Goal: Transaction & Acquisition: Subscribe to service/newsletter

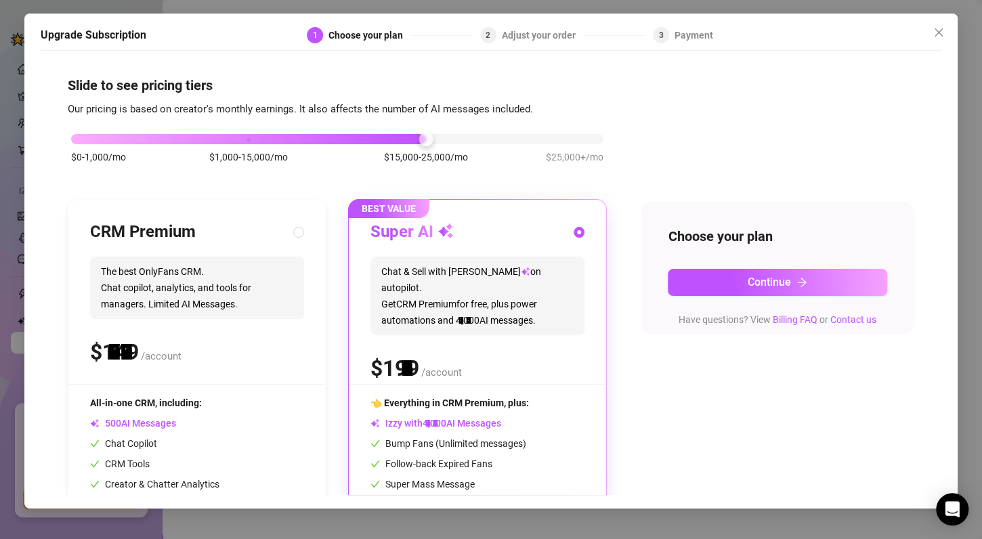
click at [443, 142] on div at bounding box center [337, 139] width 532 height 10
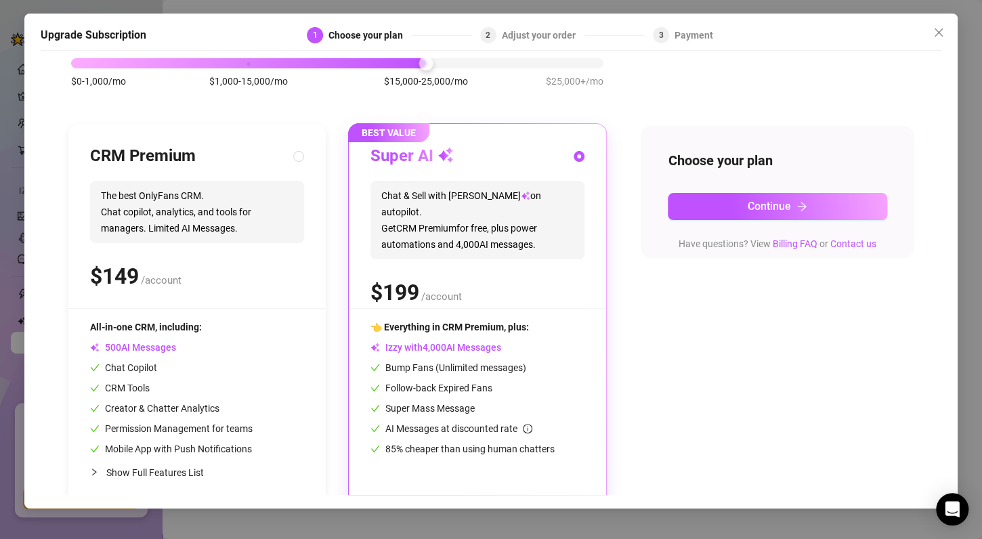
scroll to position [91, 0]
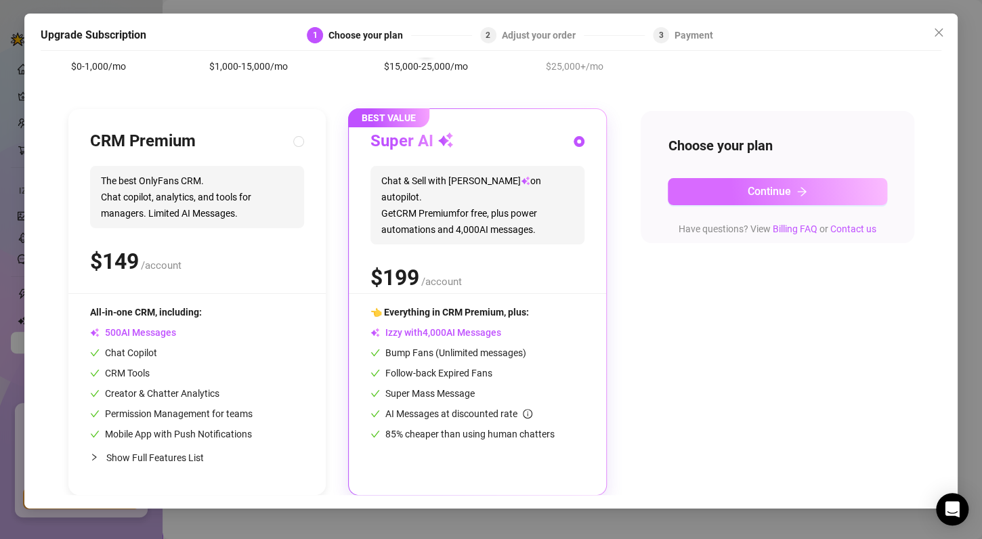
drag, startPoint x: 637, startPoint y: 345, endPoint x: 766, endPoint y: 200, distance: 194.2
click at [766, 200] on button "Continue" at bounding box center [777, 191] width 219 height 27
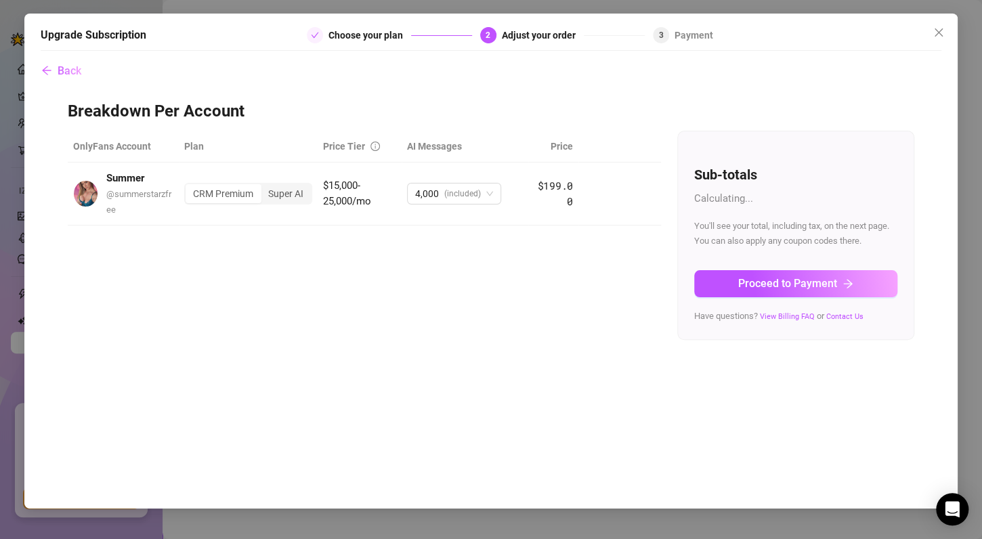
scroll to position [0, 0]
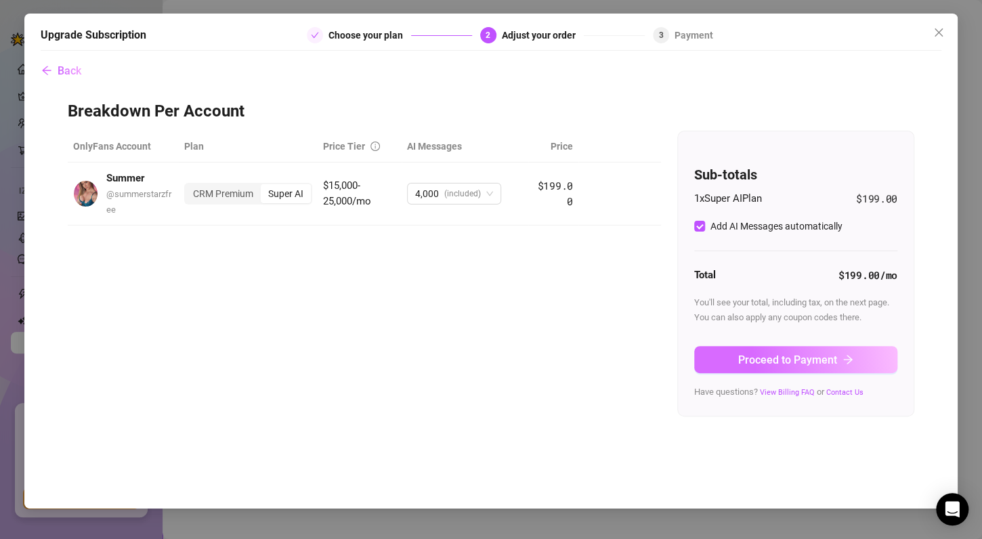
click at [802, 362] on span "Proceed to Payment" at bounding box center [787, 359] width 99 height 13
